Goal: Task Accomplishment & Management: Complete application form

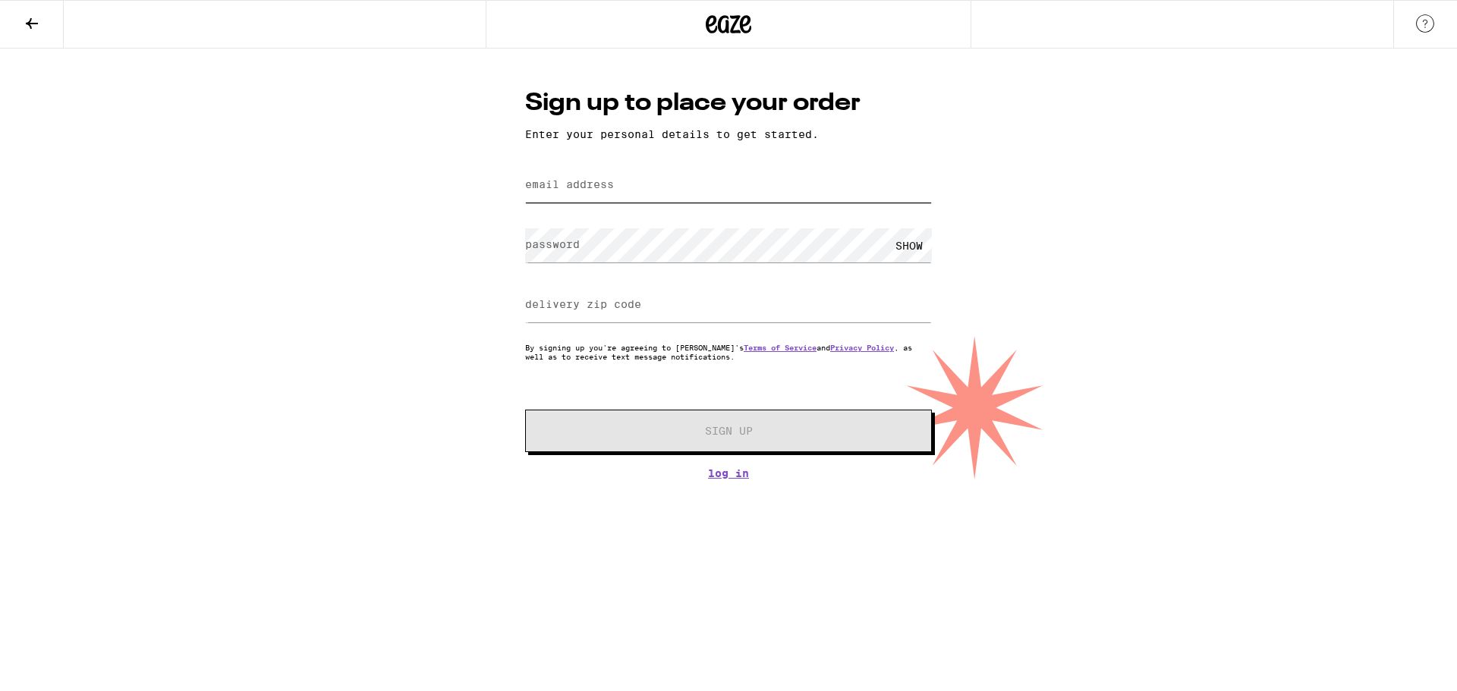
click at [698, 184] on input "email address" at bounding box center [728, 185] width 407 height 34
type input "[EMAIL_ADDRESS][DOMAIN_NAME]"
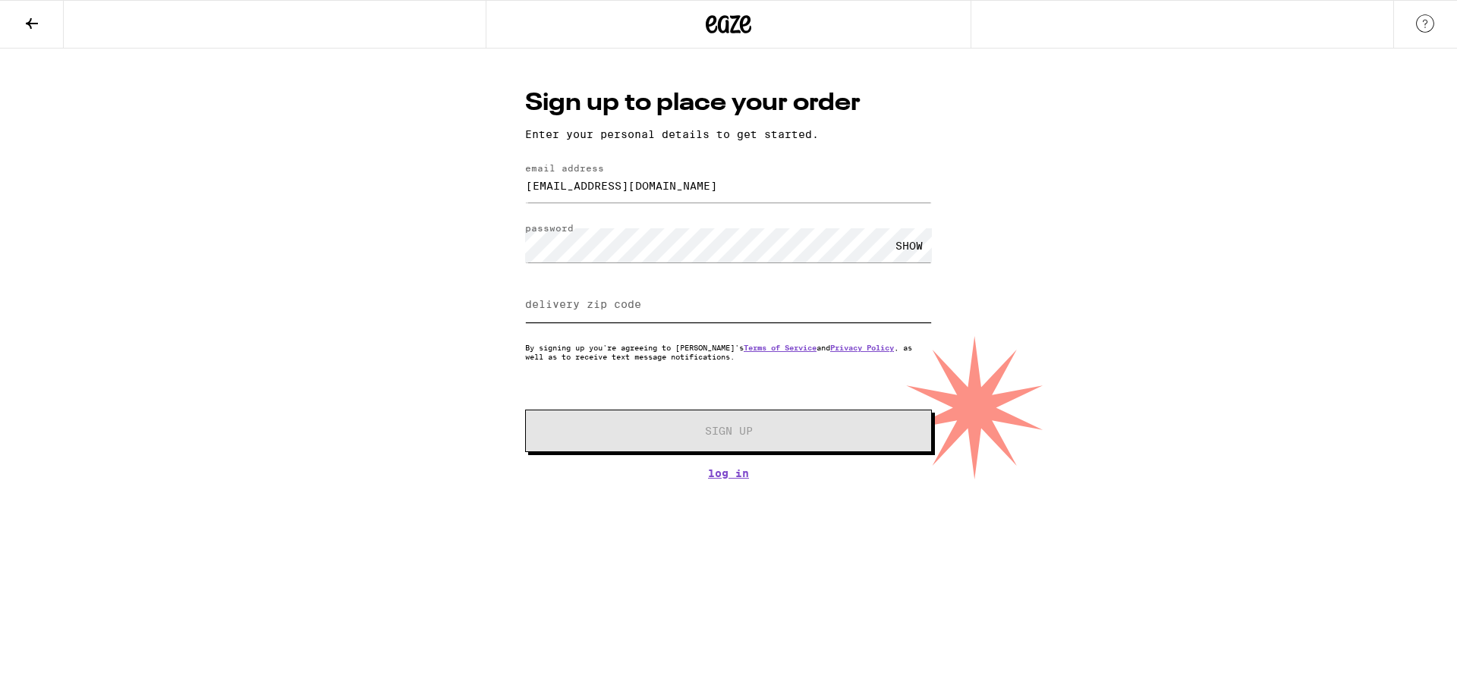
click at [676, 303] on input "delivery zip code" at bounding box center [728, 305] width 407 height 34
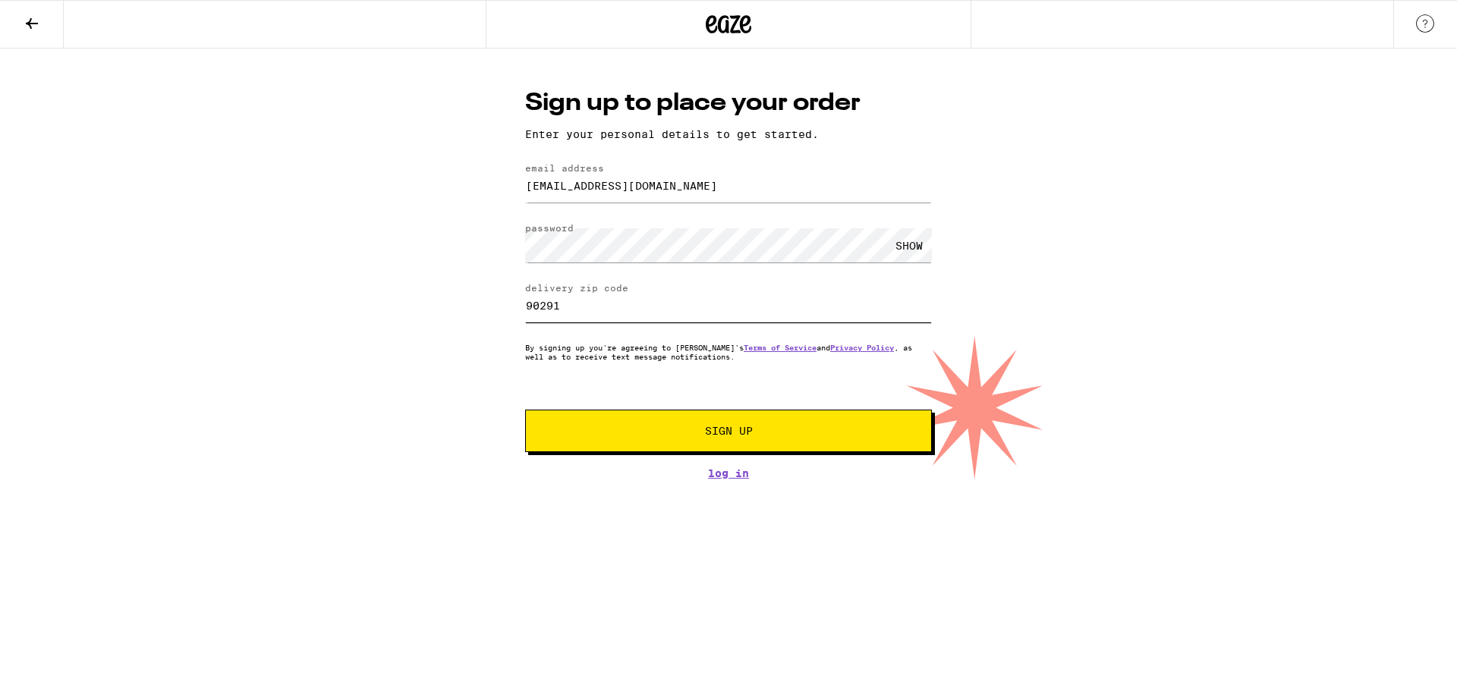
type input "90291"
click at [782, 442] on button "Sign Up" at bounding box center [728, 431] width 407 height 42
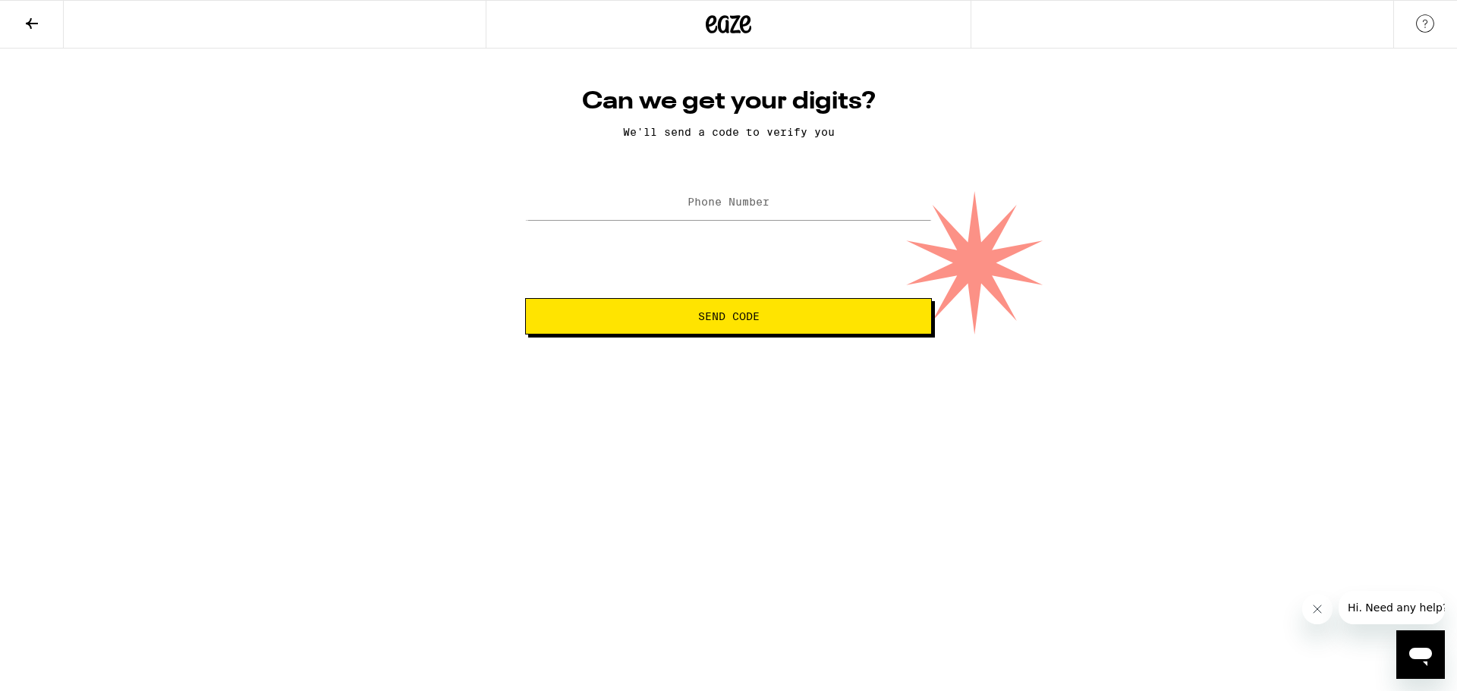
click at [724, 203] on label "Phone Number" at bounding box center [728, 202] width 82 height 12
type input "[PHONE_NUMBER]"
click at [776, 324] on button "Send Code" at bounding box center [728, 316] width 407 height 36
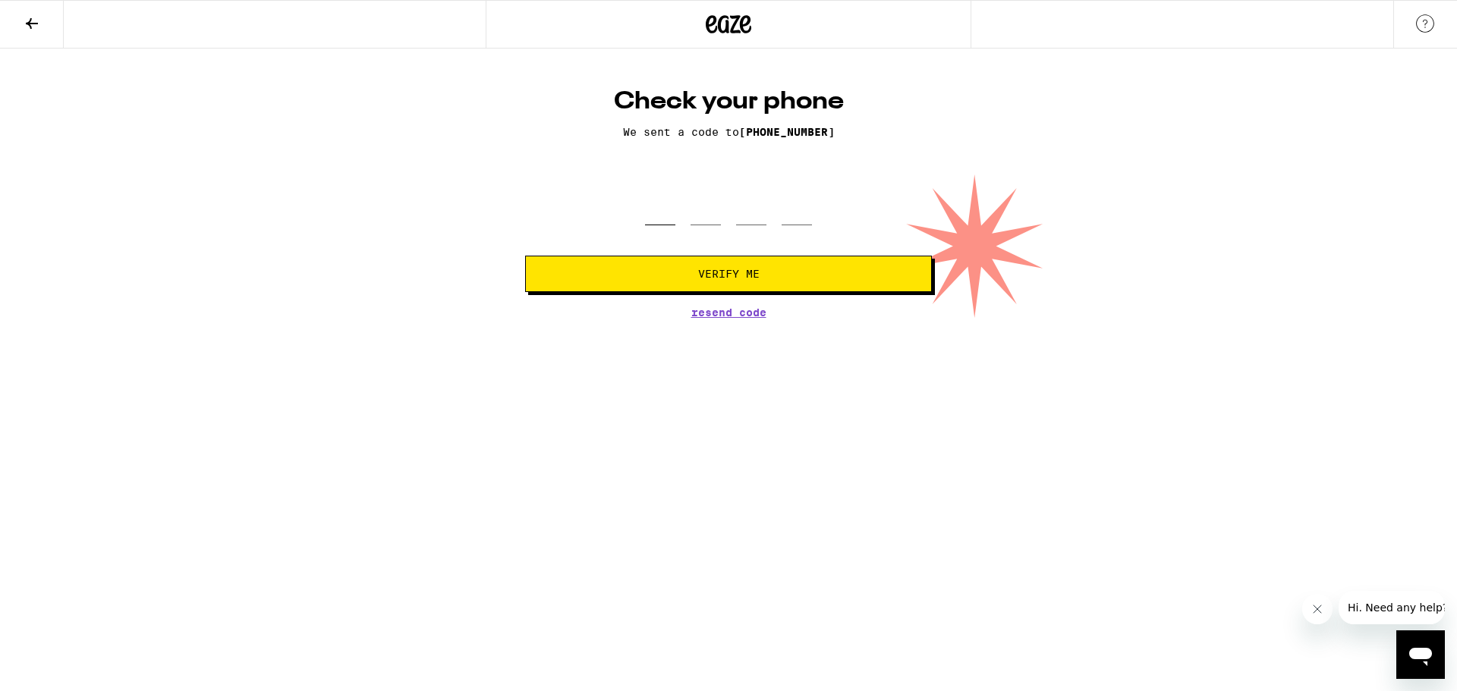
click at [660, 218] on input "tel" at bounding box center [660, 203] width 30 height 45
type input "1"
type input "6"
type input "5"
type input "4"
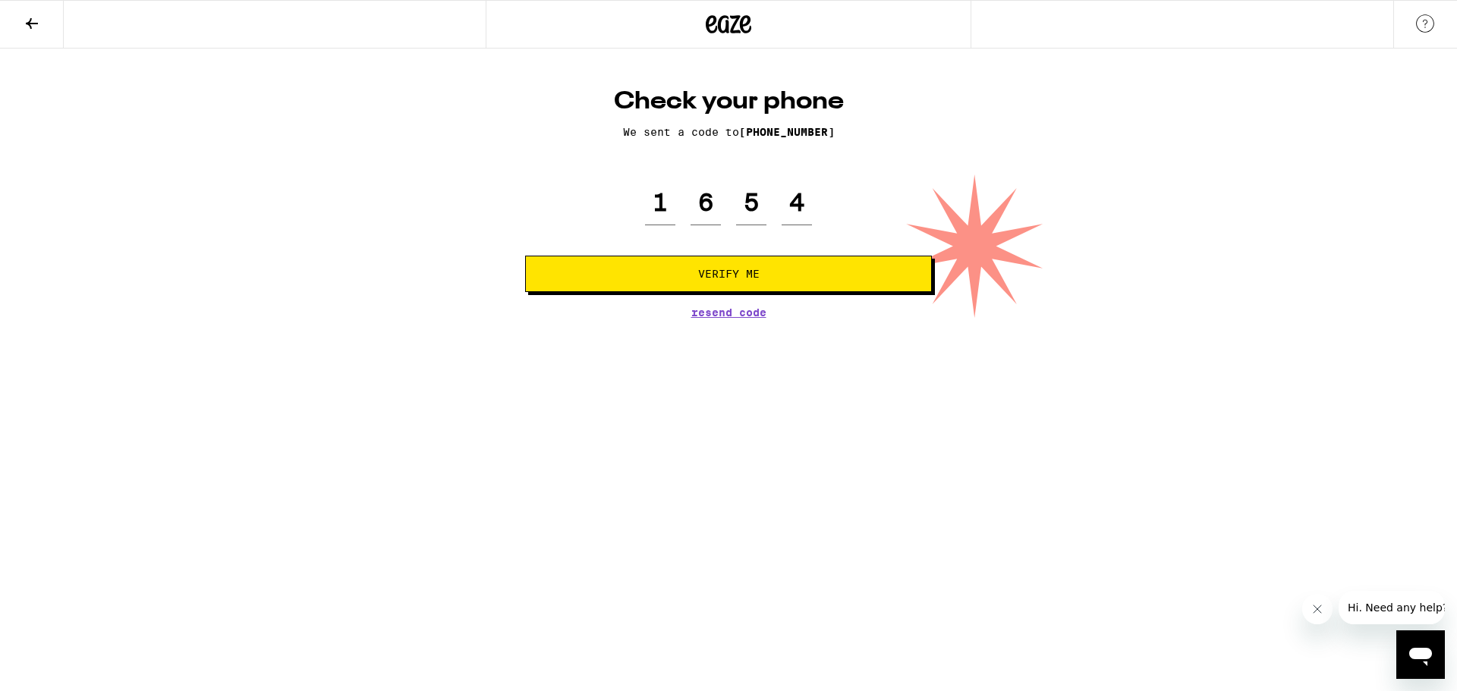
click at [722, 283] on button "Verify Me" at bounding box center [728, 274] width 407 height 36
